Goal: Task Accomplishment & Management: Manage account settings

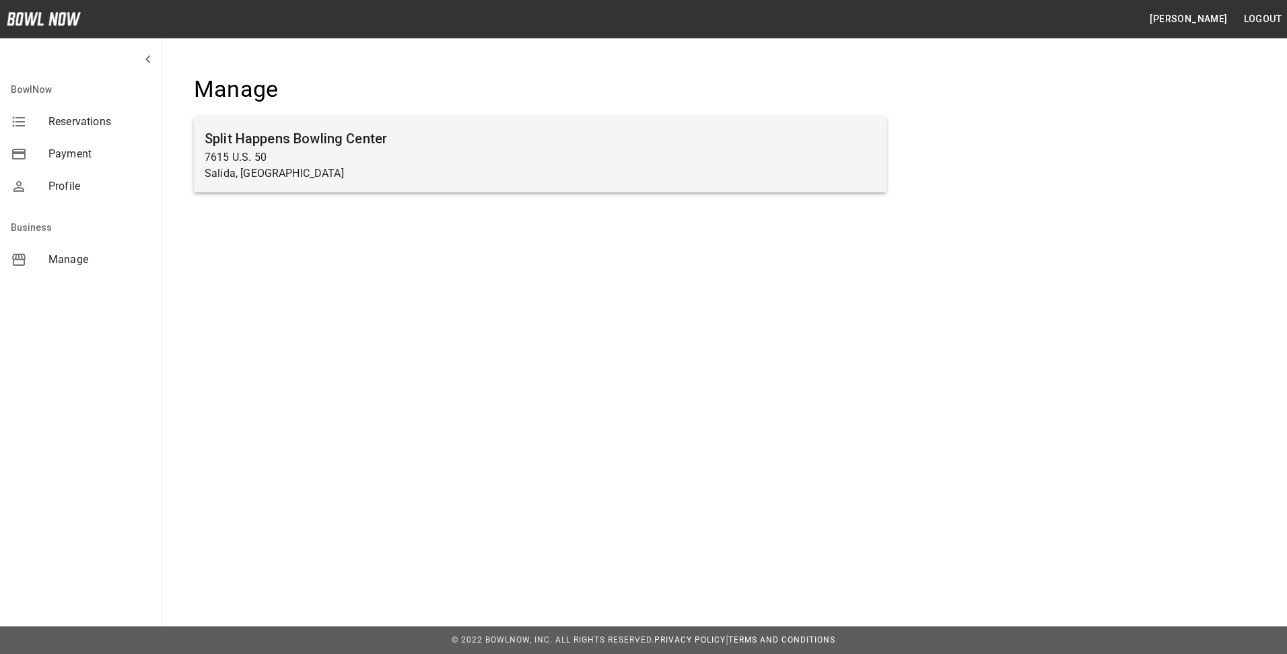
click at [255, 150] on p "7615 U.S. 50" at bounding box center [540, 157] width 671 height 16
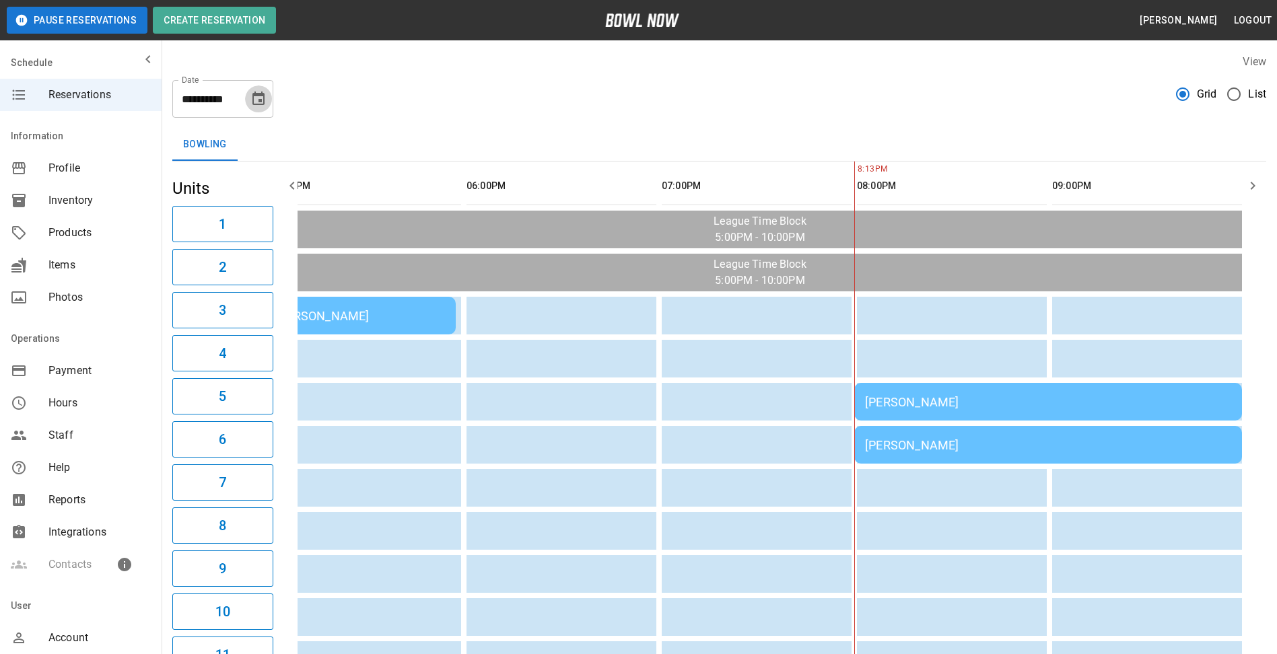
click at [250, 100] on icon "Choose date, selected date is Sep 16, 2025" at bounding box center [258, 99] width 16 height 16
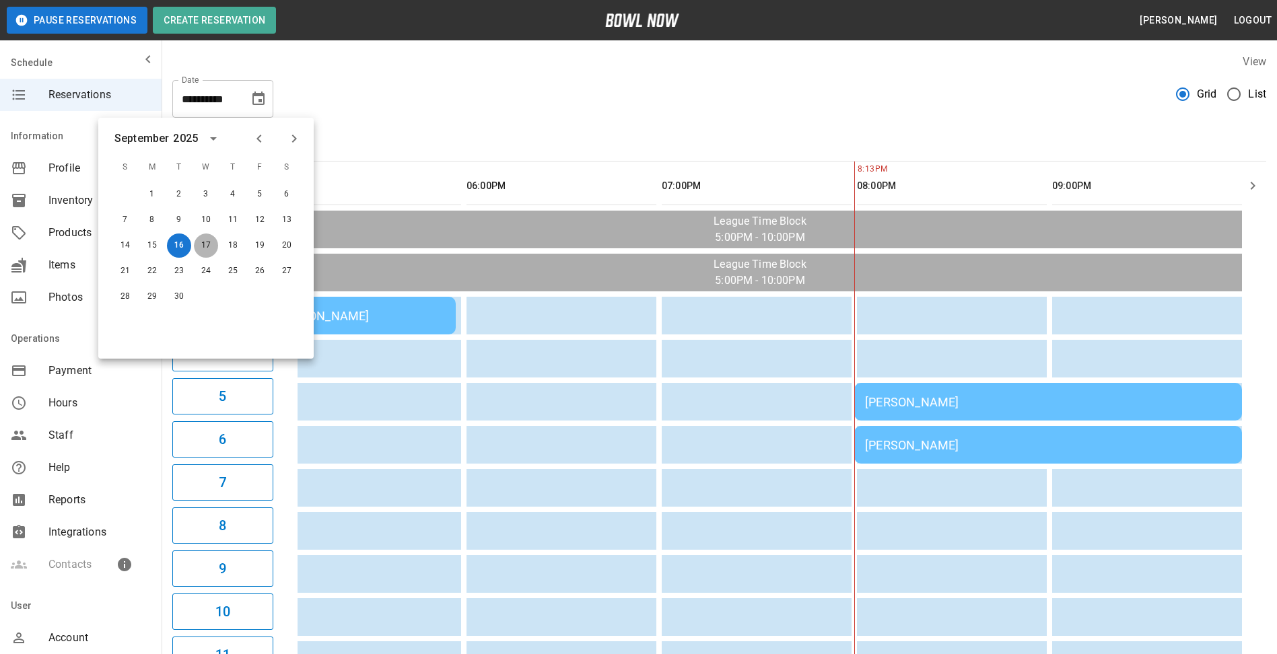
click at [210, 243] on button "17" at bounding box center [206, 246] width 24 height 24
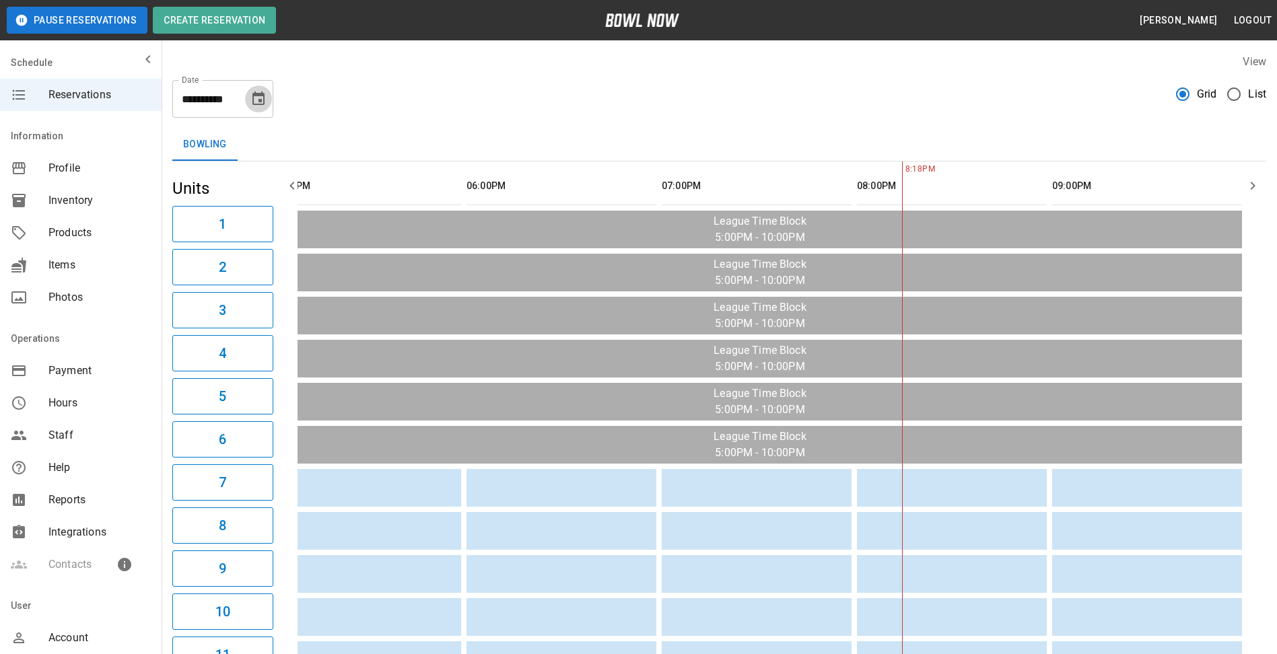
click at [255, 100] on icon "Choose date, selected date is Sep 17, 2025" at bounding box center [258, 99] width 16 height 16
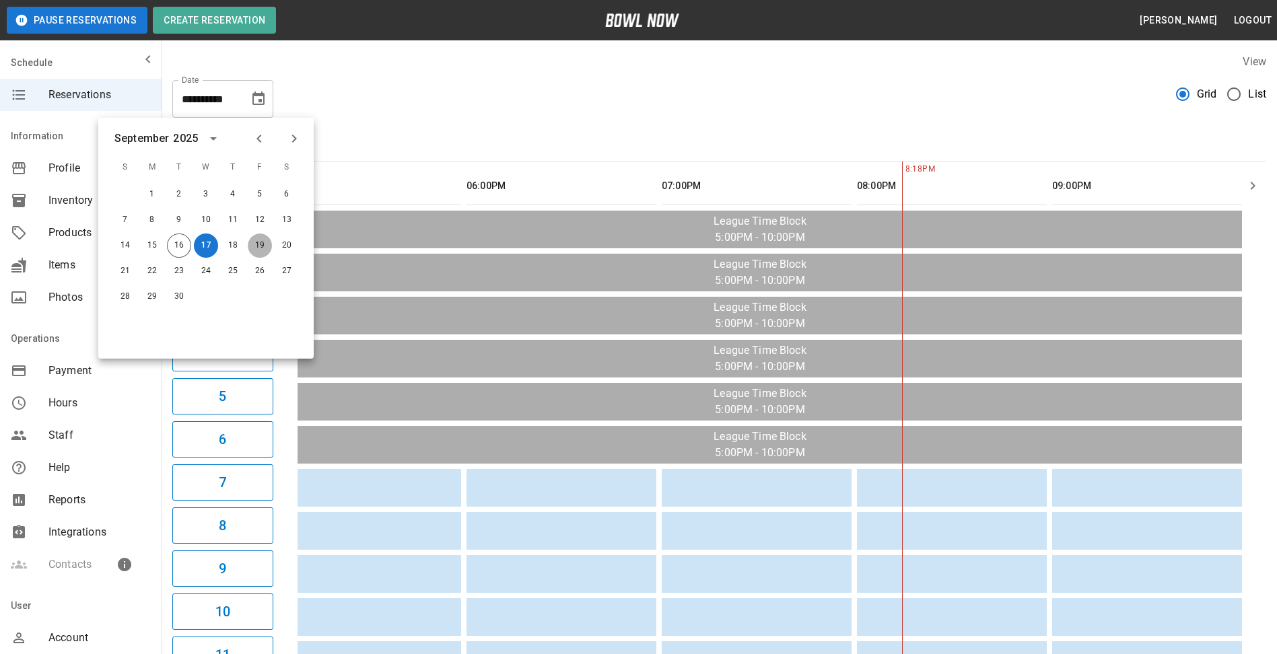
click at [256, 241] on button "19" at bounding box center [260, 246] width 24 height 24
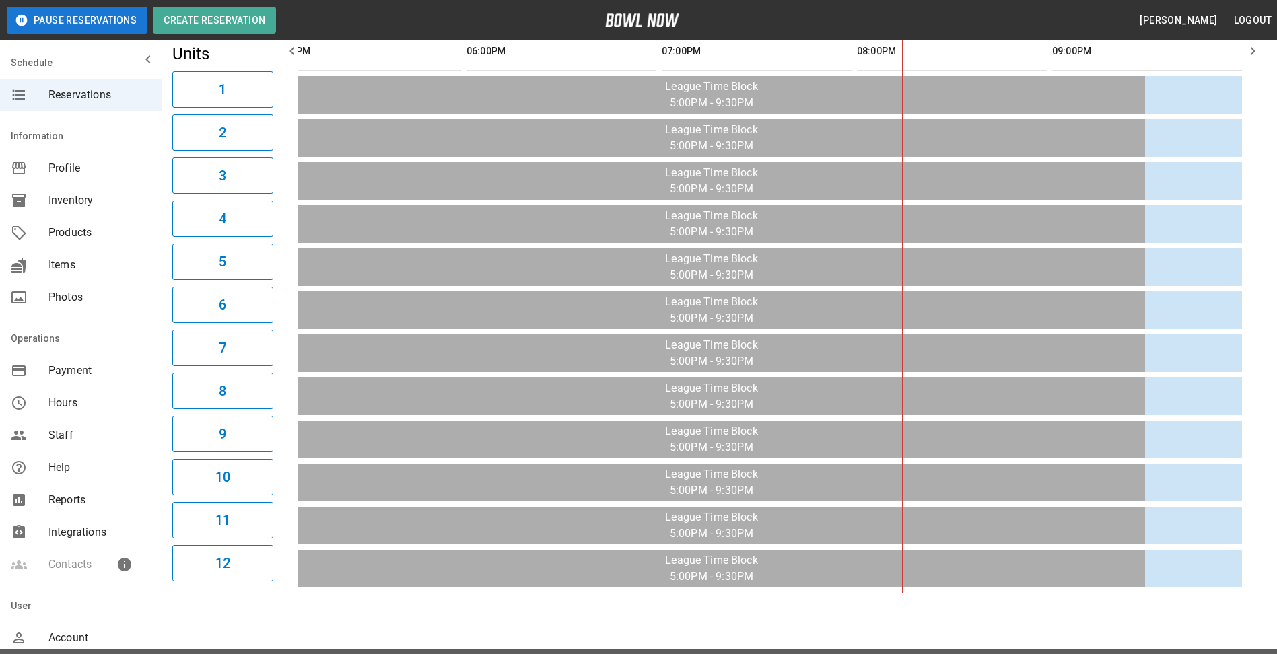
scroll to position [0, 286]
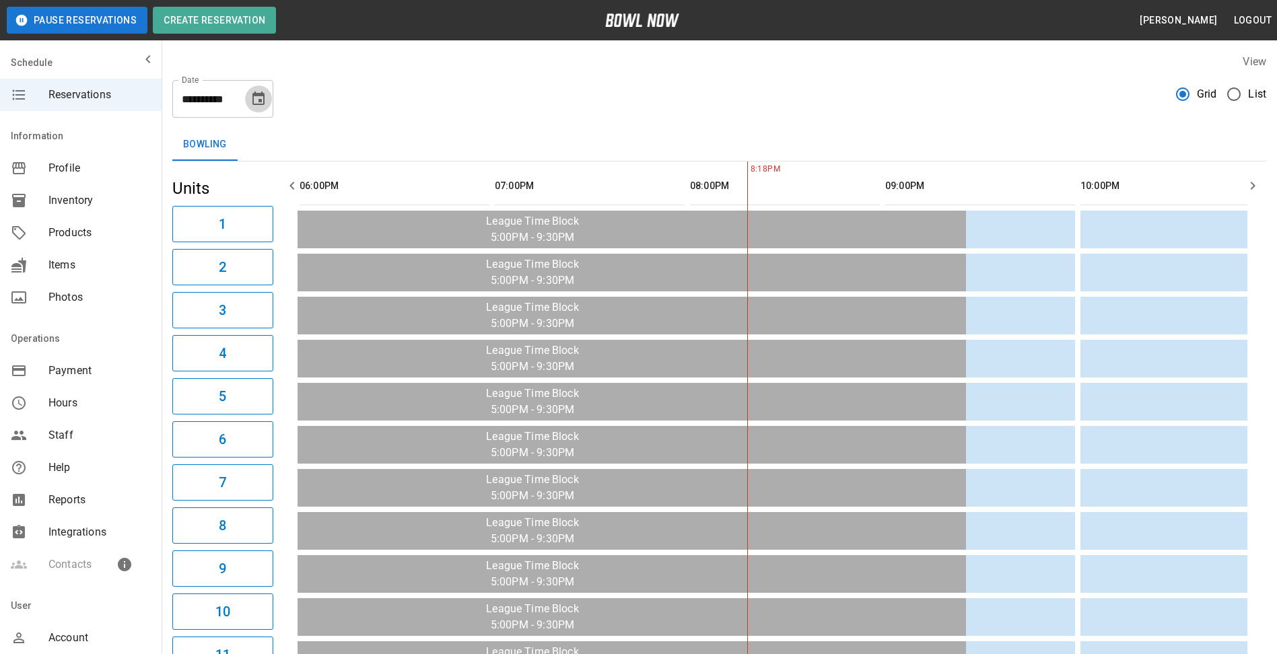
click at [250, 96] on icon "Choose date, selected date is Sep 19, 2025" at bounding box center [258, 99] width 16 height 16
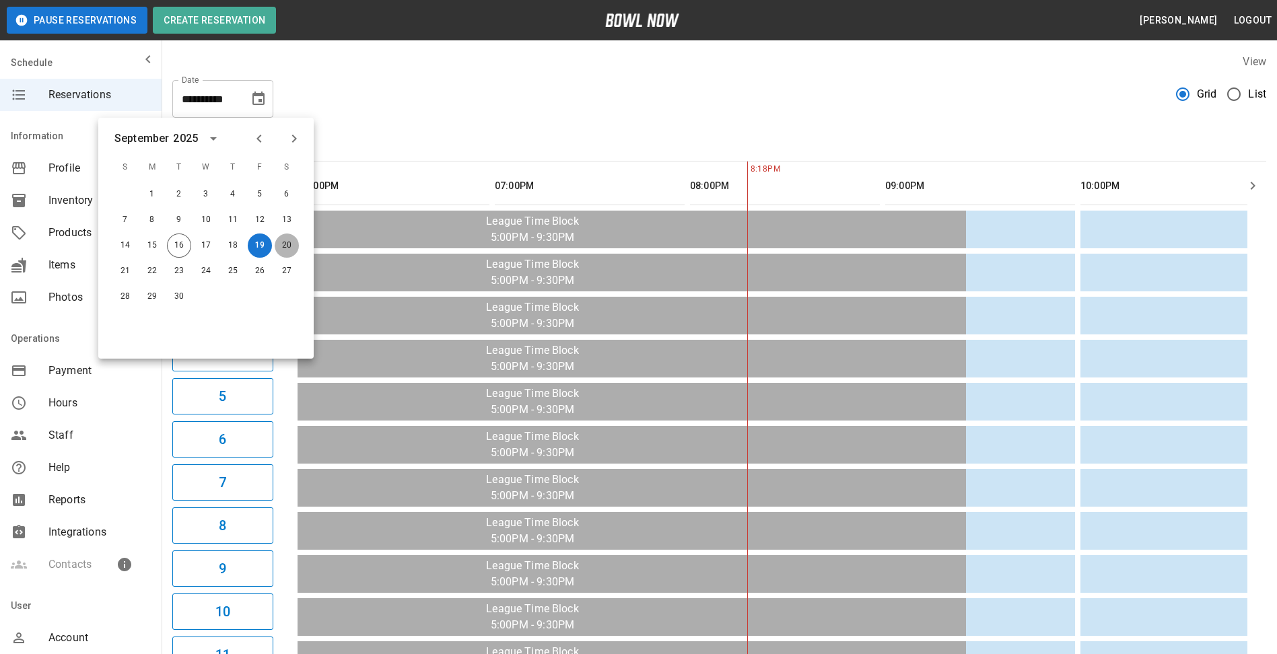
click at [288, 239] on button "20" at bounding box center [287, 246] width 24 height 24
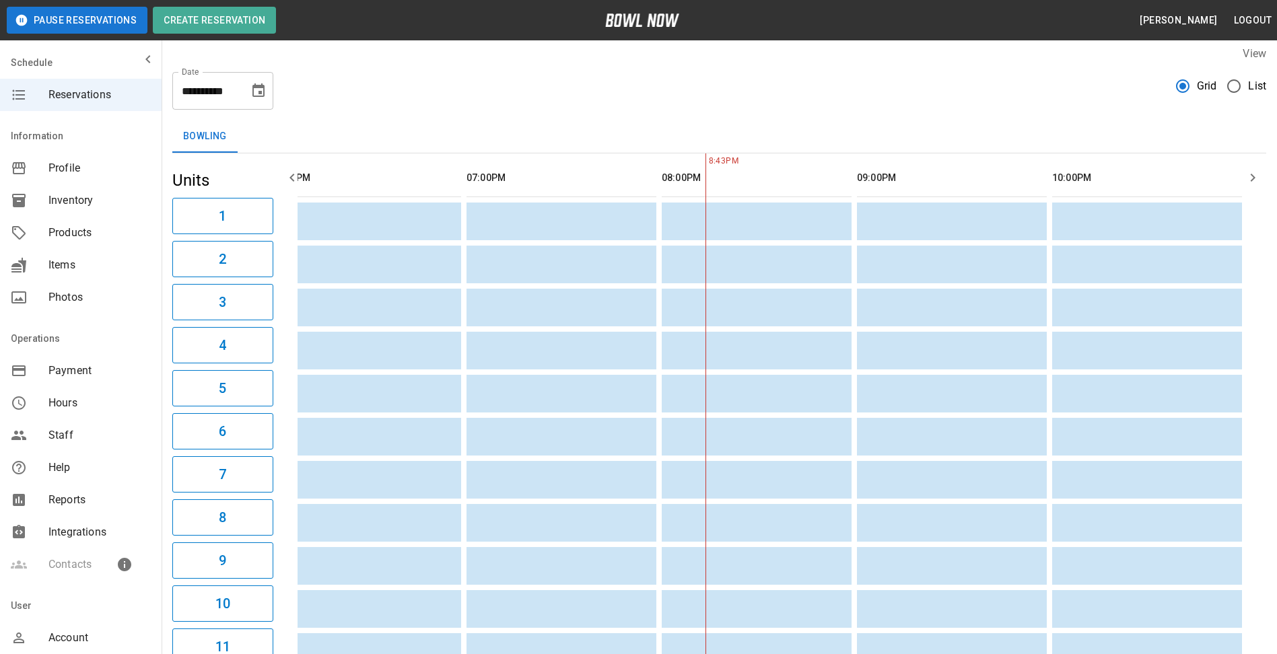
scroll to position [0, 0]
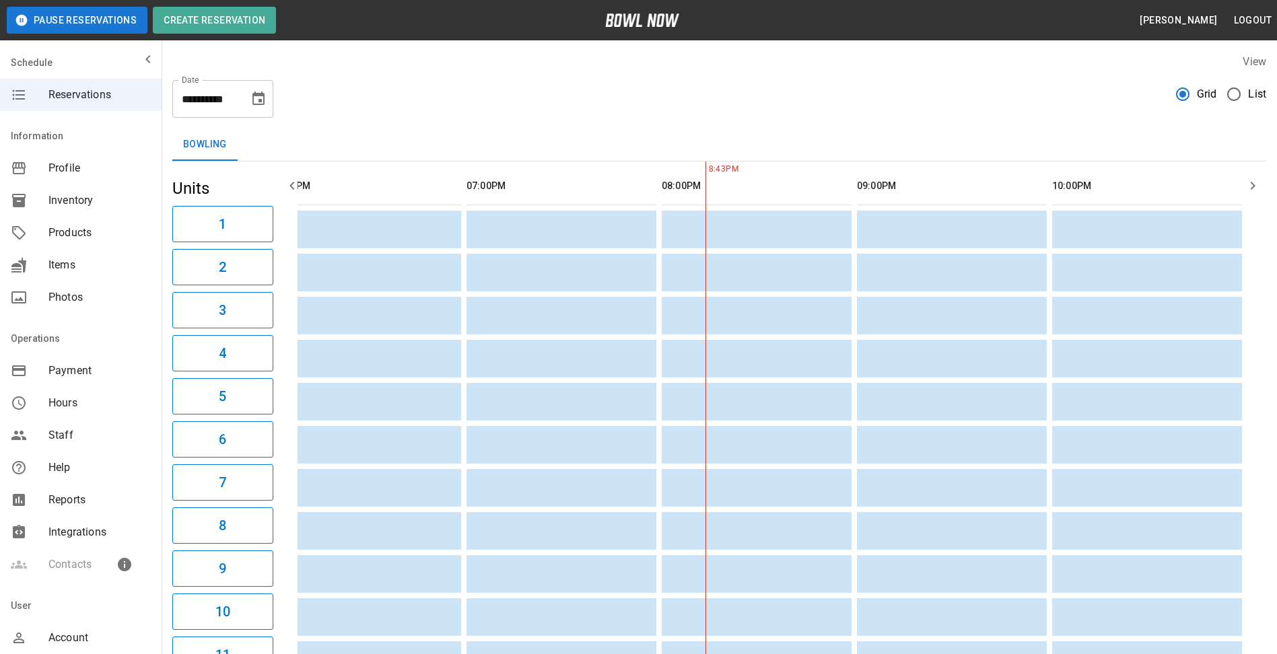
click at [240, 97] on div "**********" at bounding box center [222, 99] width 101 height 38
click at [258, 99] on icon "Choose date, selected date is Sep 20, 2025" at bounding box center [258, 99] width 16 height 16
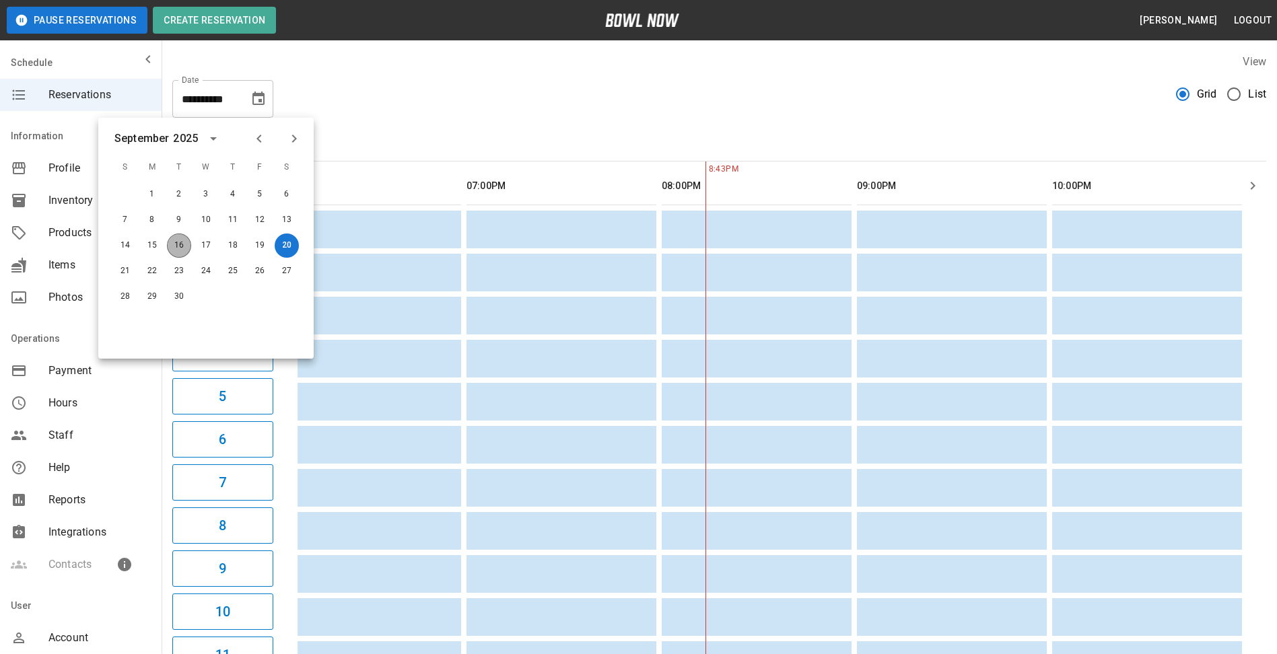
click at [183, 240] on button "16" at bounding box center [179, 246] width 24 height 24
type input "**********"
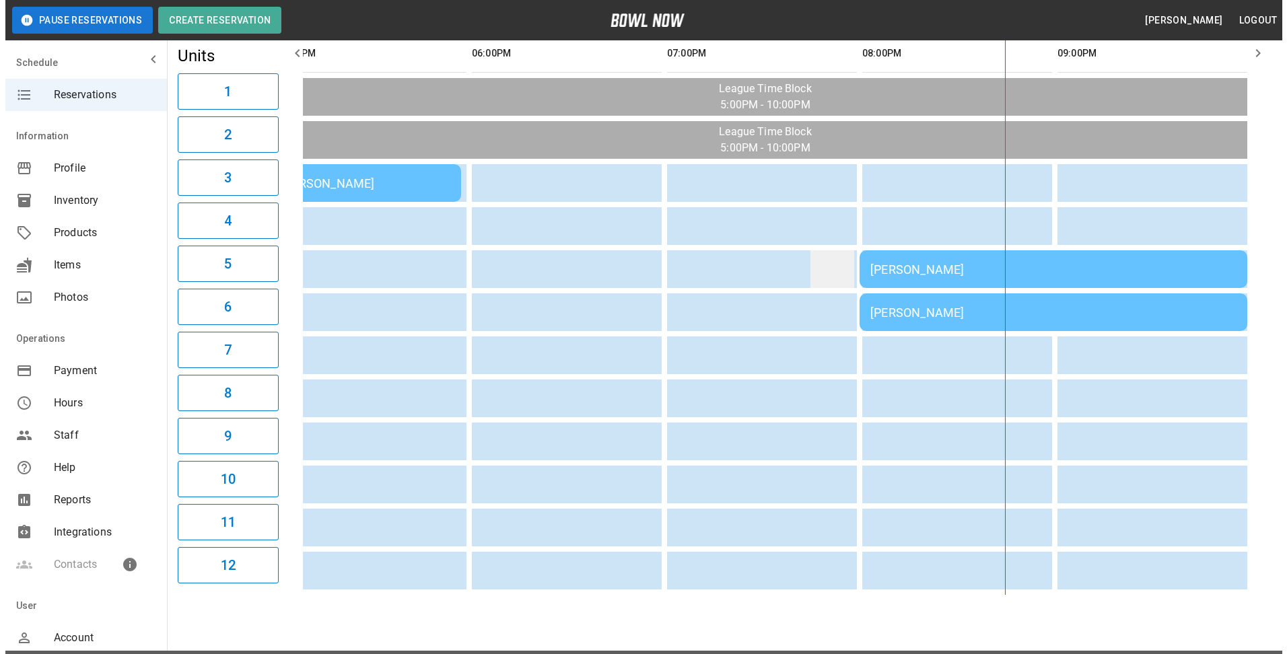
scroll to position [135, 0]
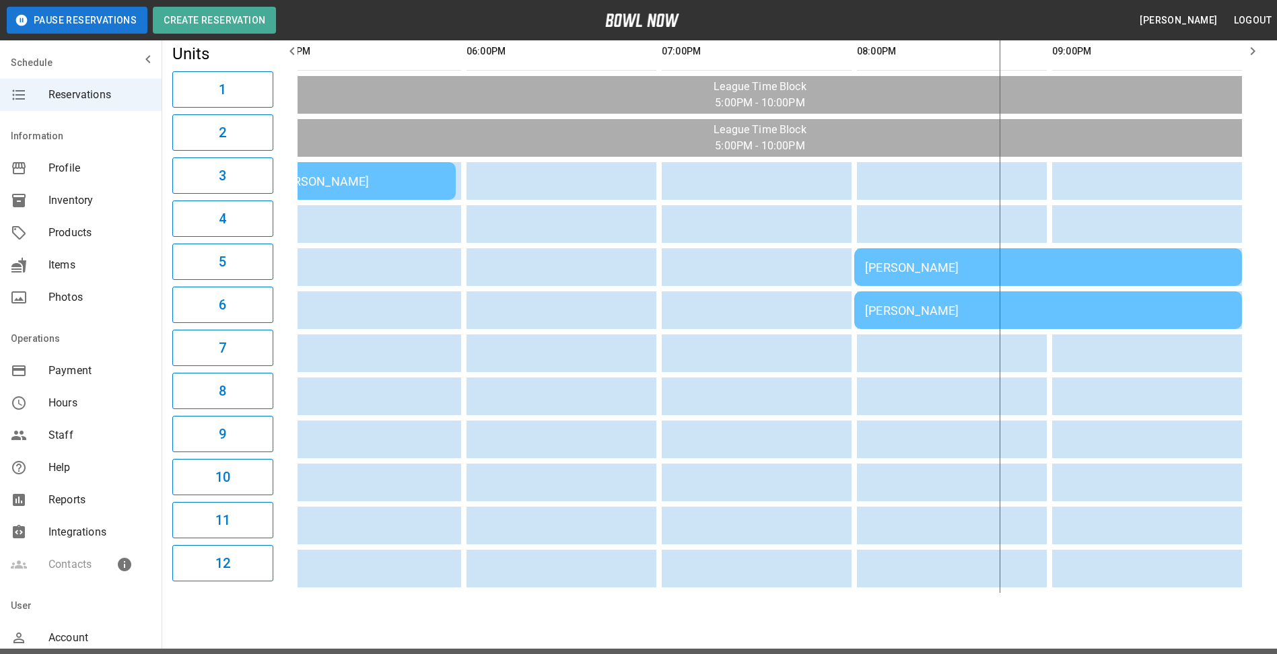
click at [878, 259] on td "[PERSON_NAME]" at bounding box center [1048, 267] width 388 height 38
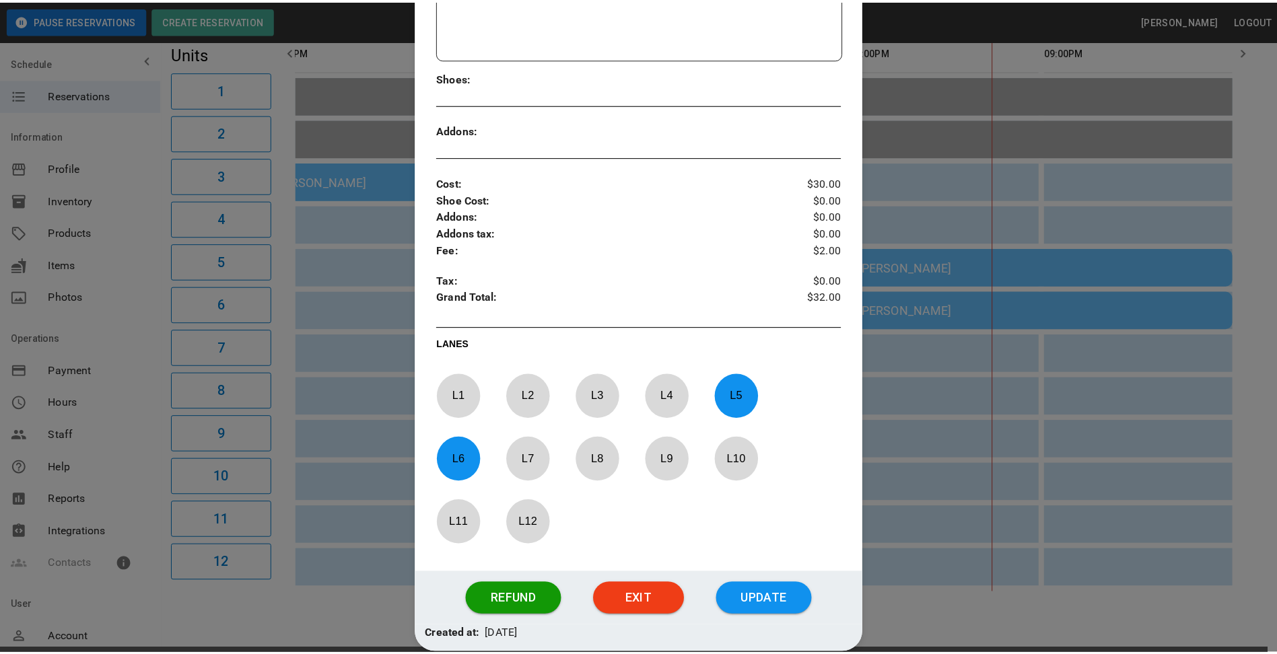
scroll to position [413, 0]
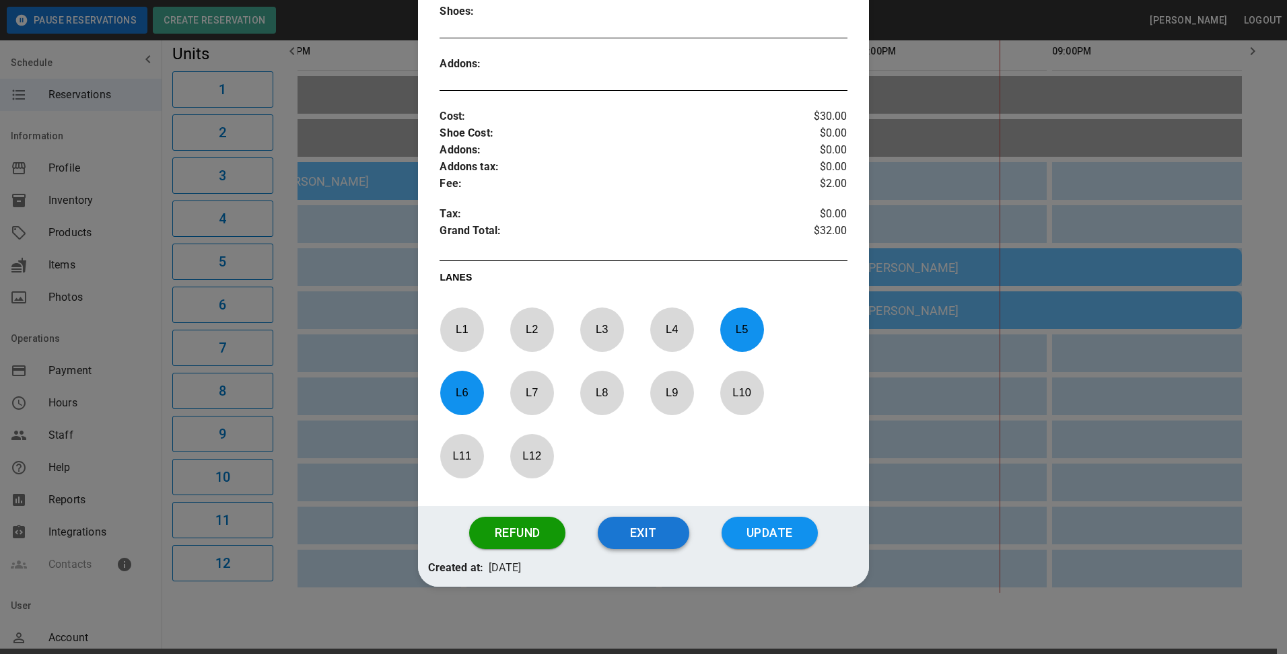
click at [649, 536] on button "Exit" at bounding box center [644, 533] width 92 height 32
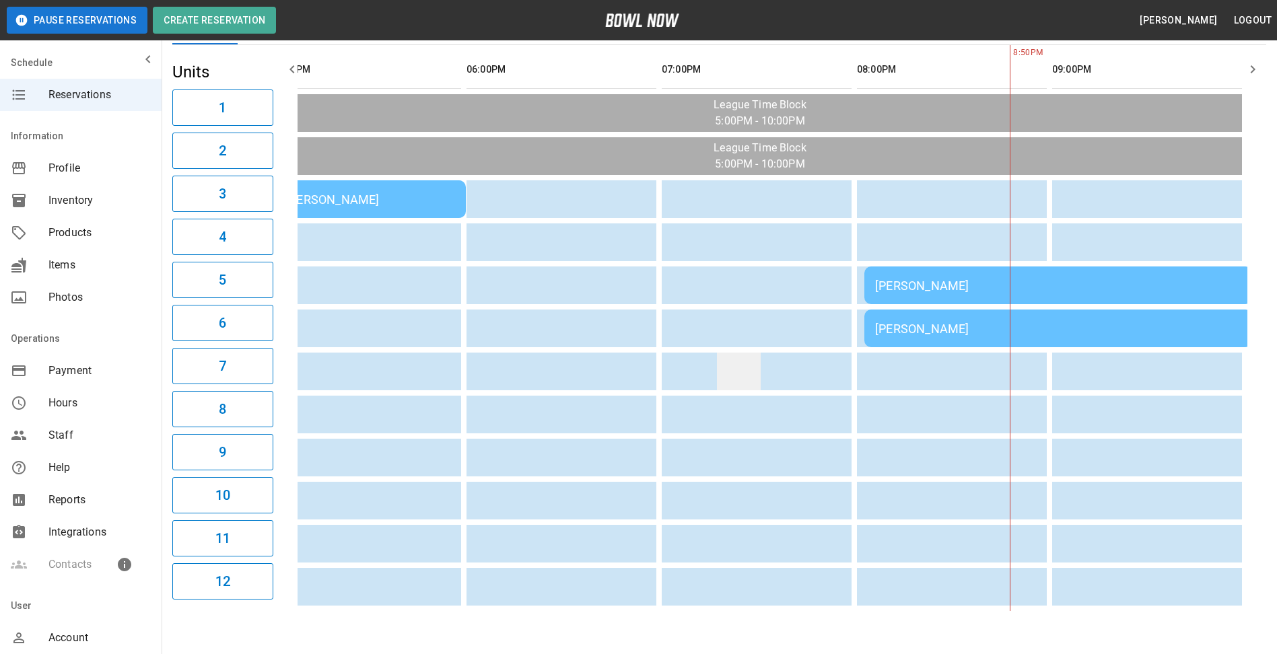
scroll to position [32, 0]
